Goal: Task Accomplishment & Management: Use online tool/utility

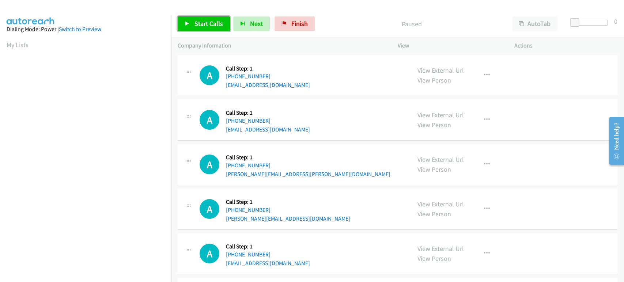
click at [186, 27] on link "Start Calls" at bounding box center [204, 23] width 52 height 15
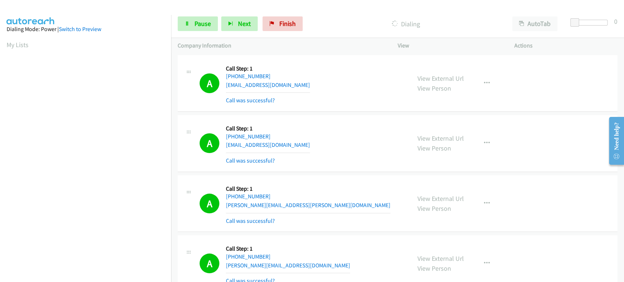
scroll to position [128, 0]
click at [203, 27] on span "Pause" at bounding box center [202, 23] width 16 height 8
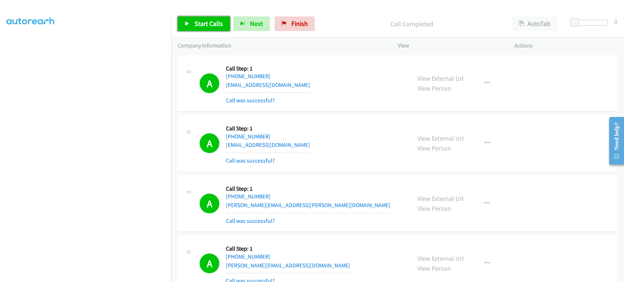
click at [183, 24] on link "Start Calls" at bounding box center [204, 23] width 52 height 15
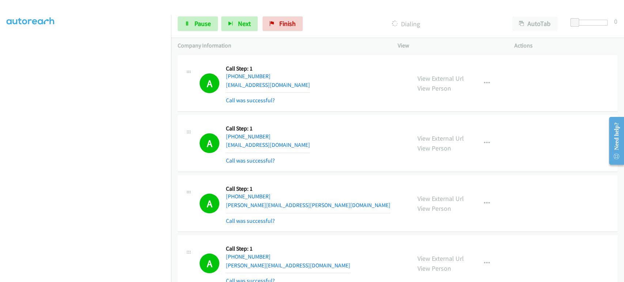
scroll to position [0, 0]
click at [200, 20] on span "Pause" at bounding box center [202, 23] width 16 height 8
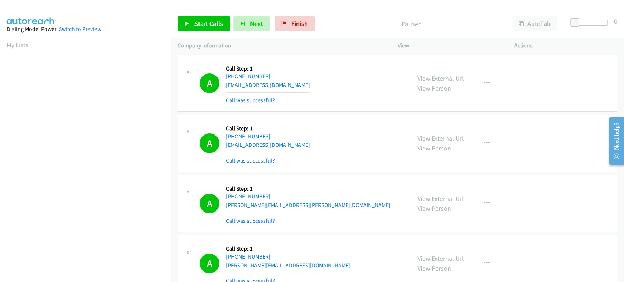
scroll to position [128, 0]
click at [198, 27] on span "Start Calls" at bounding box center [208, 23] width 28 height 8
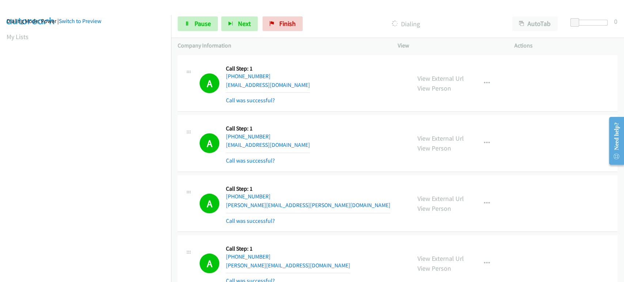
scroll to position [0, 0]
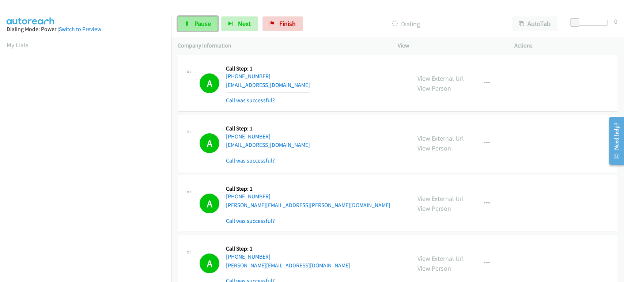
click at [191, 27] on link "Pause" at bounding box center [198, 23] width 40 height 15
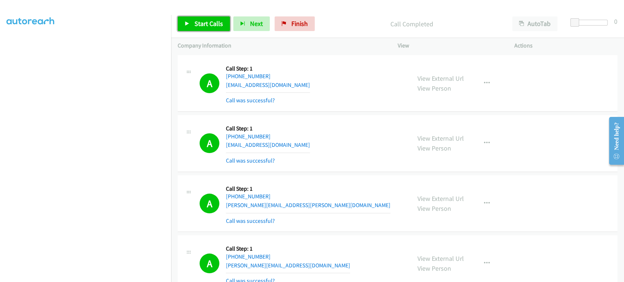
click at [200, 23] on span "Start Calls" at bounding box center [208, 23] width 28 height 8
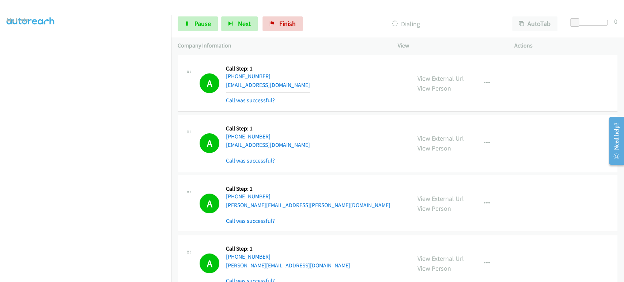
scroll to position [6, 0]
click at [202, 26] on span "Pause" at bounding box center [202, 23] width 16 height 8
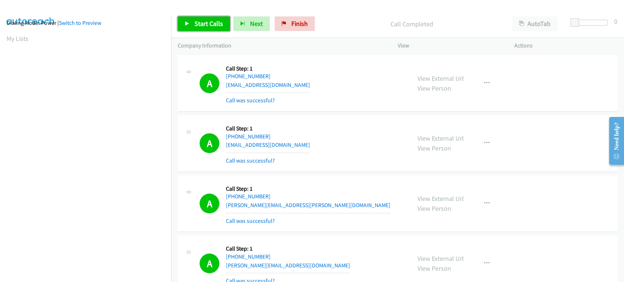
click at [200, 27] on span "Start Calls" at bounding box center [208, 23] width 28 height 8
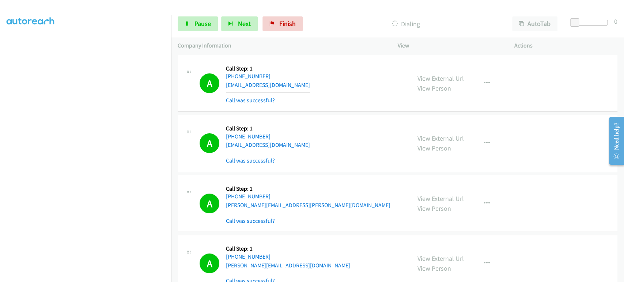
scroll to position [0, 0]
click at [196, 24] on span "Pause" at bounding box center [202, 23] width 16 height 8
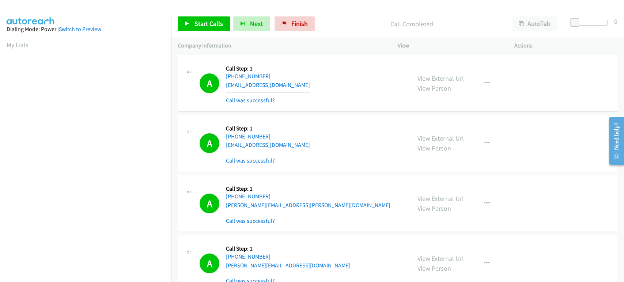
scroll to position [128, 0]
click at [211, 19] on link "Start Calls" at bounding box center [204, 23] width 52 height 15
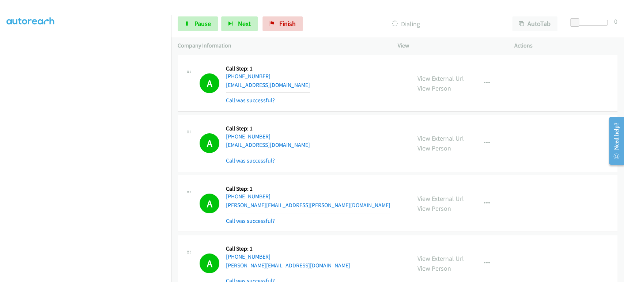
scroll to position [0, 0]
click at [195, 24] on span "Pause" at bounding box center [202, 23] width 16 height 8
